Goal: Browse casually

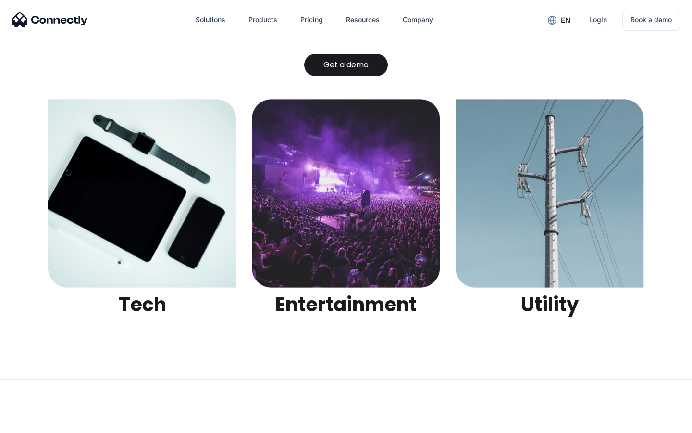
scroll to position [3033, 0]
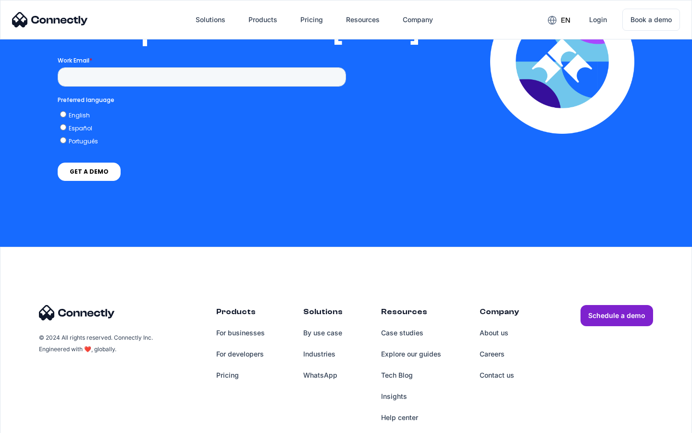
scroll to position [1955, 0]
